Goal: Find specific page/section: Find specific page/section

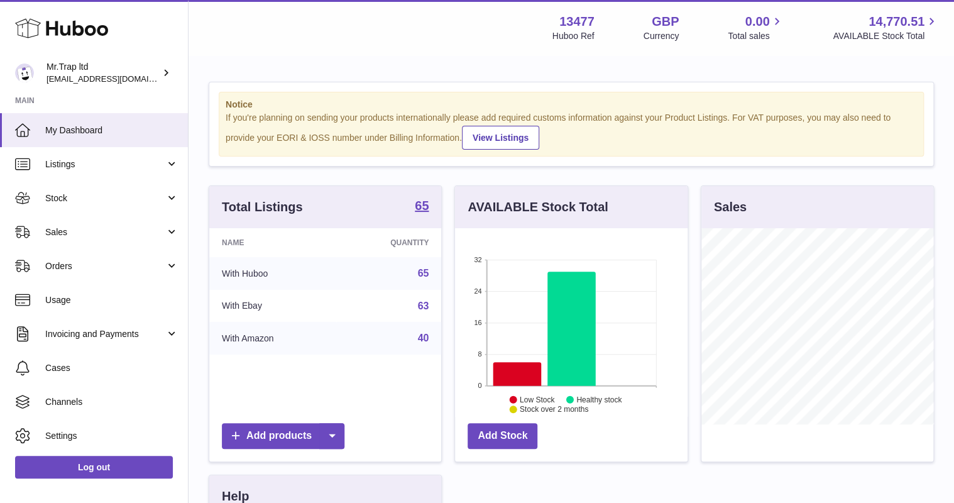
scroll to position [196, 232]
click at [85, 234] on span "Sales" at bounding box center [105, 232] width 120 height 12
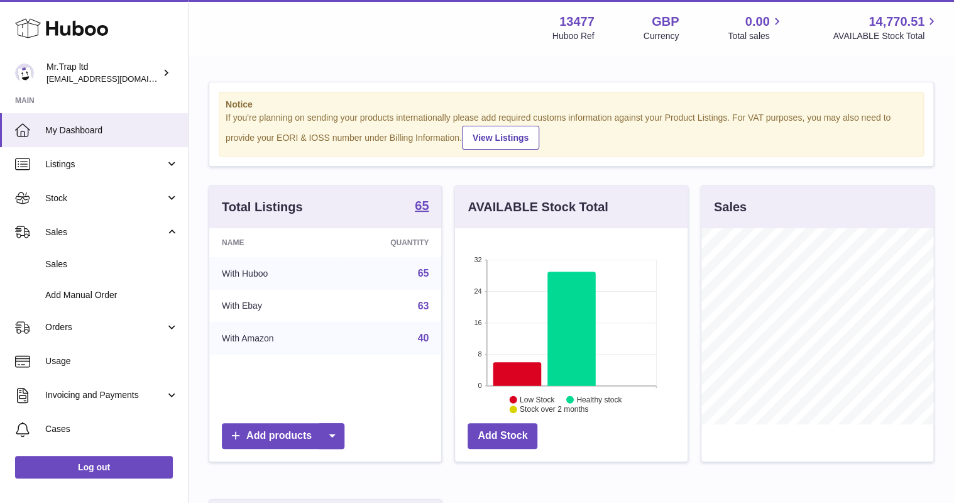
click at [98, 254] on link "Sales" at bounding box center [94, 264] width 188 height 31
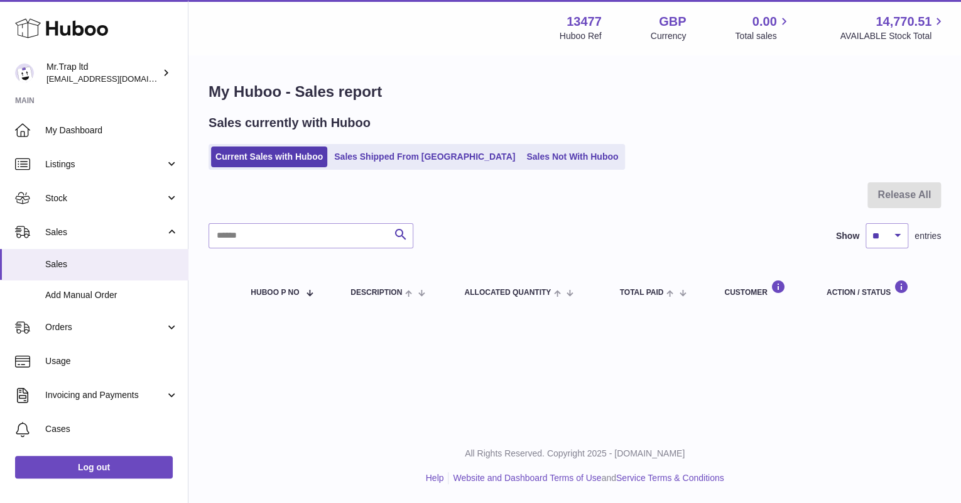
click at [530, 159] on link "Sales Not With Huboo" at bounding box center [572, 156] width 101 height 21
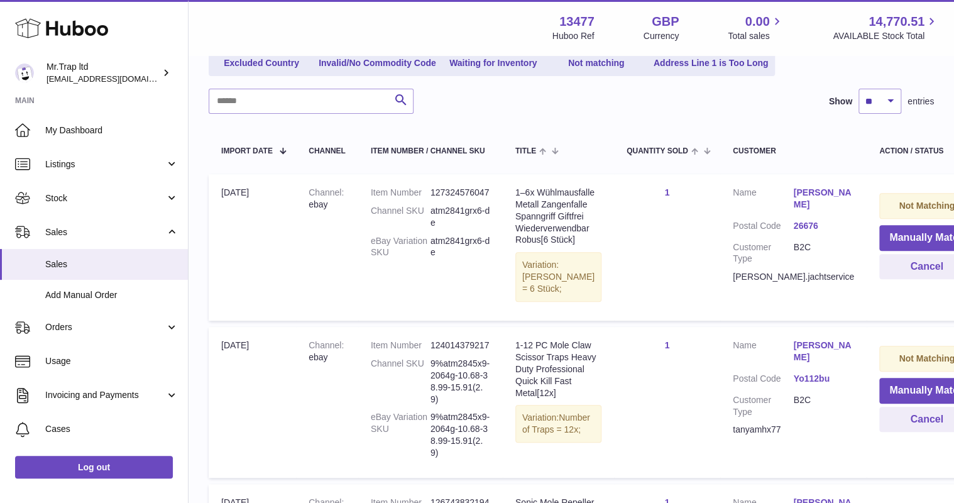
scroll to position [161, 0]
